Goal: Task Accomplishment & Management: Complete application form

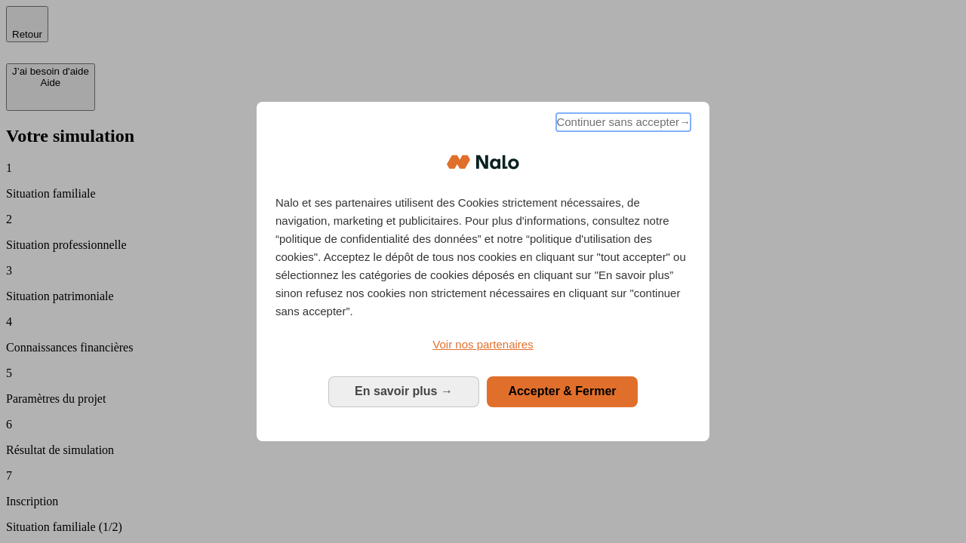
click at [622, 124] on span "Continuer sans accepter →" at bounding box center [623, 122] width 134 height 18
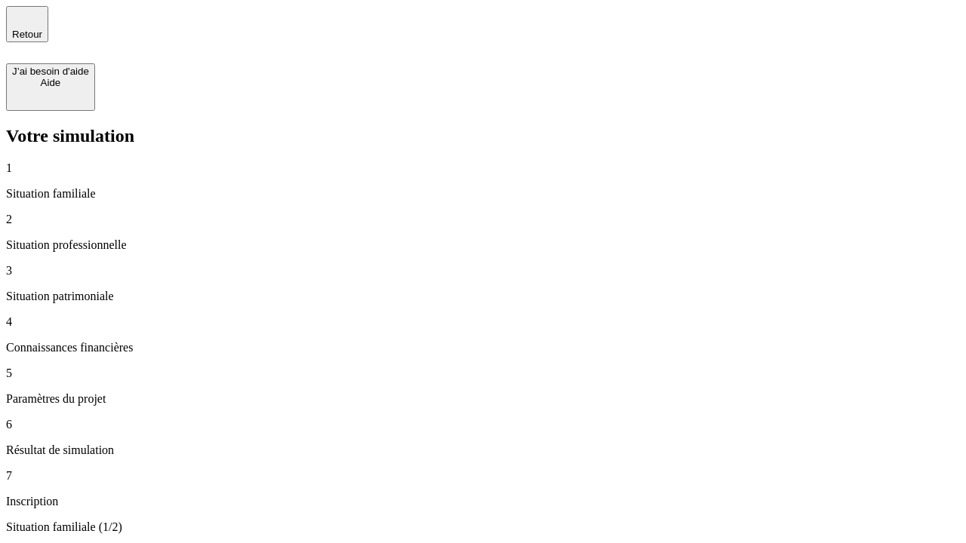
type input "30 000"
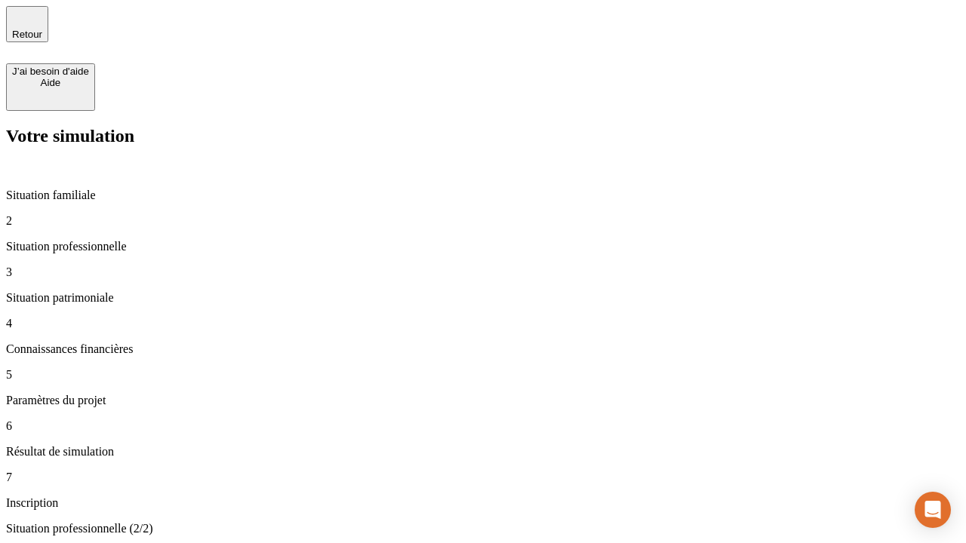
type input "40 000"
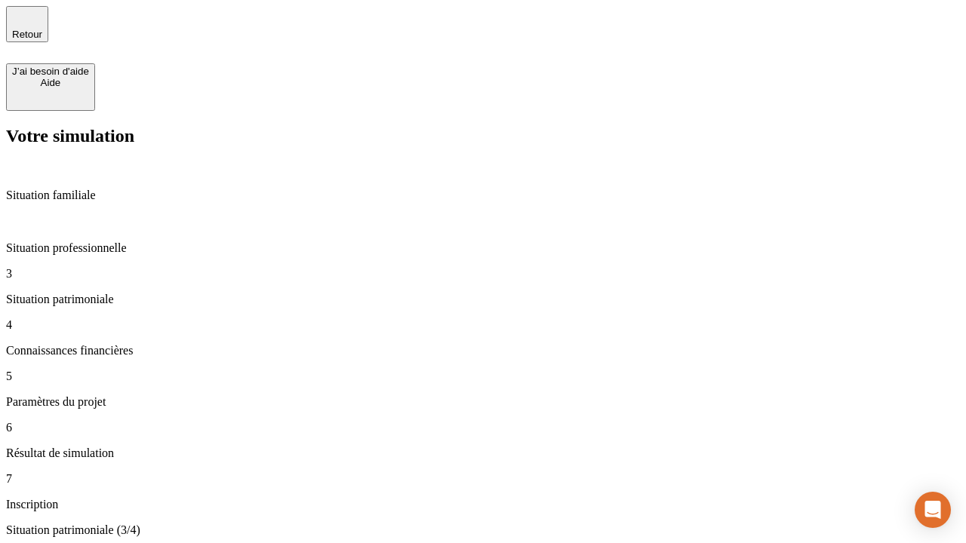
type input "1 100"
type input "20"
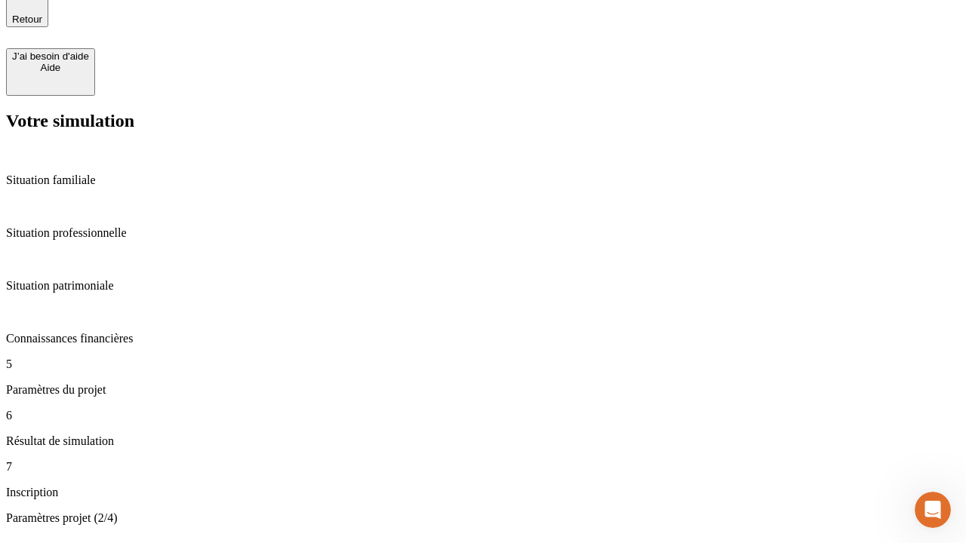
type input "40"
type input "62"
type input "50 000"
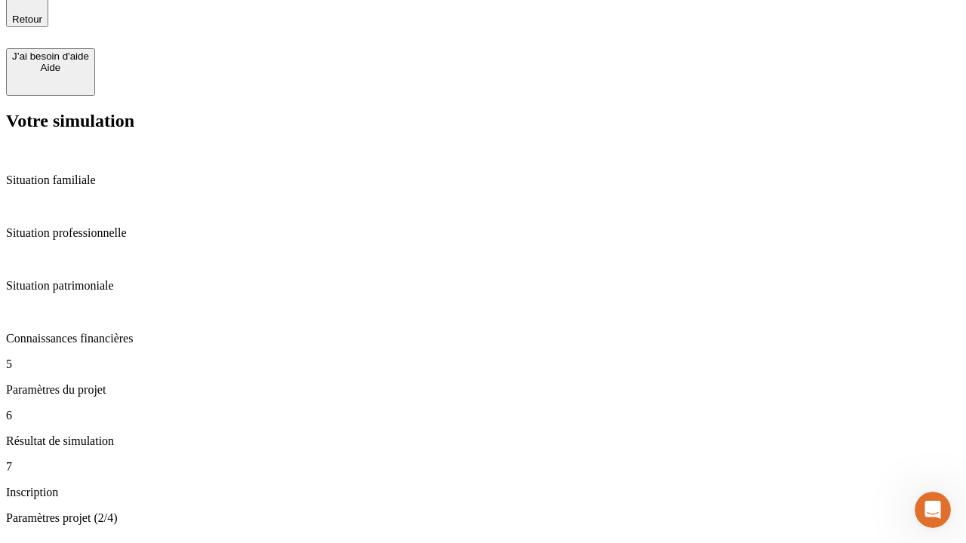
type input "640"
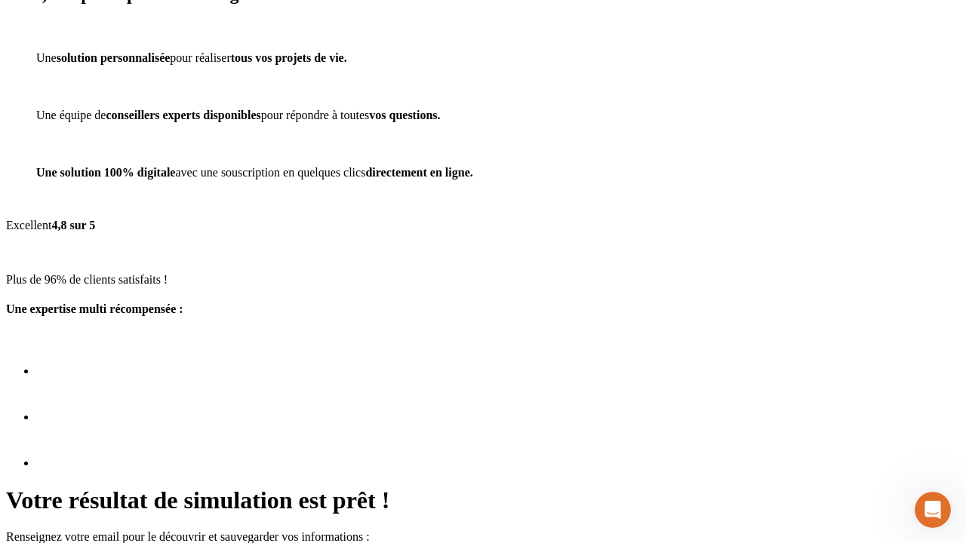
scroll to position [19, 0]
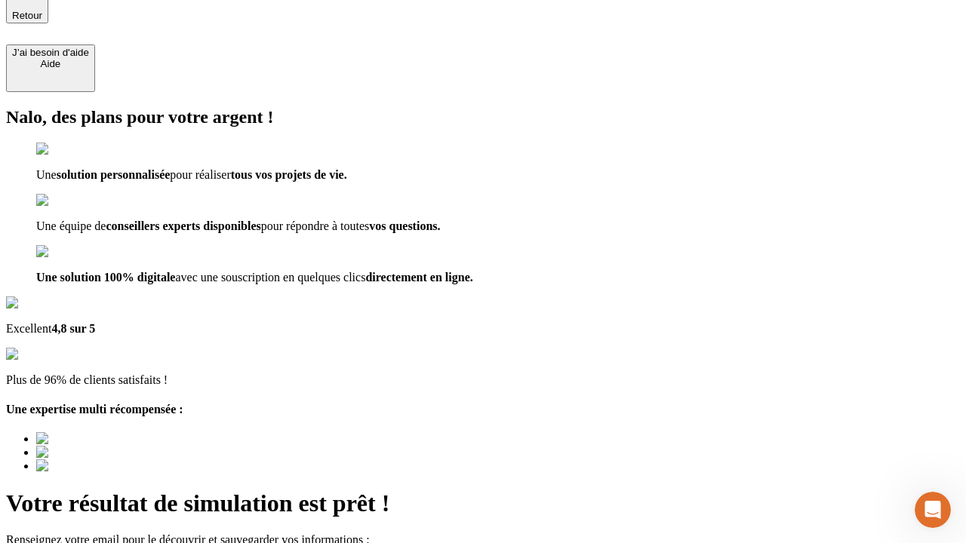
type input "[EMAIL_ADDRESS][DOMAIN_NAME]"
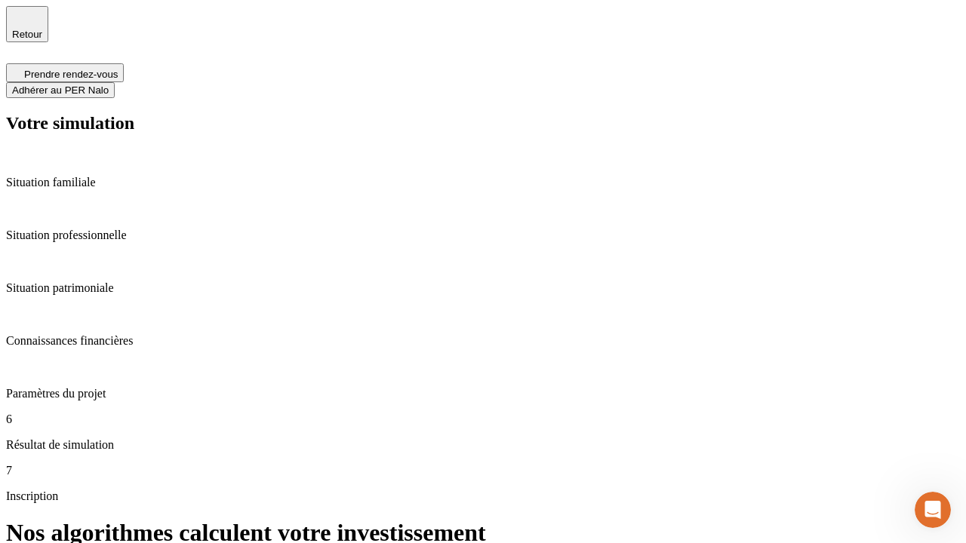
scroll to position [6, 0]
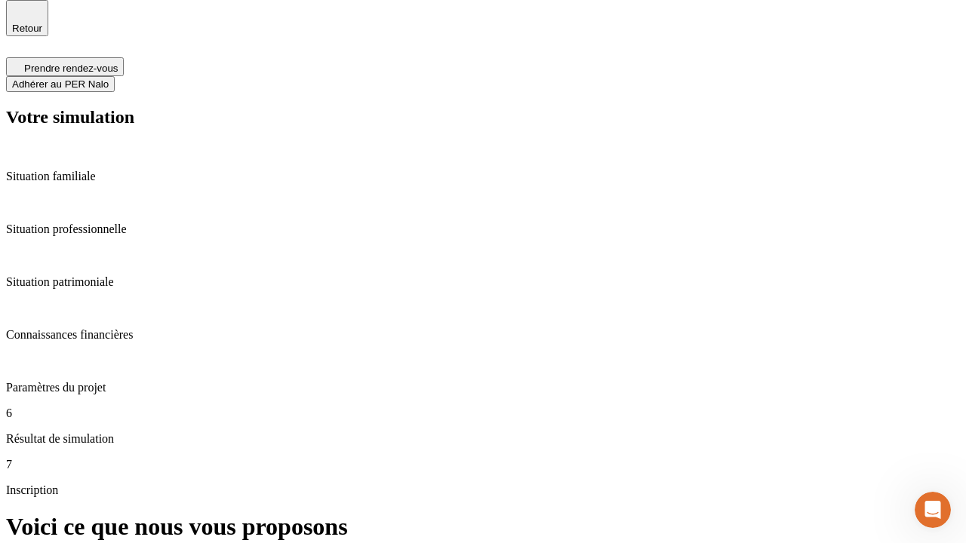
click at [109, 78] on span "Adhérer au PER Nalo" at bounding box center [60, 83] width 97 height 11
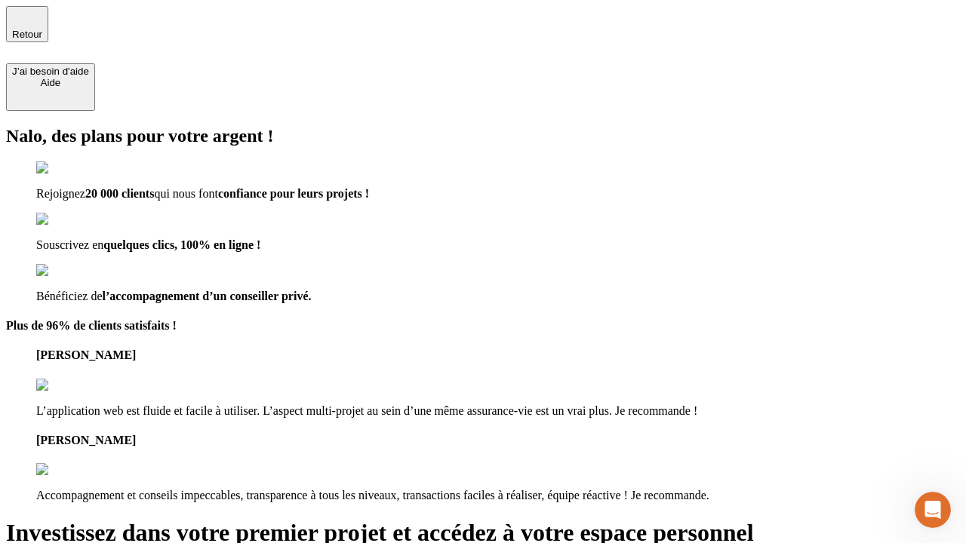
type input "abc"
